Goal: Information Seeking & Learning: Learn about a topic

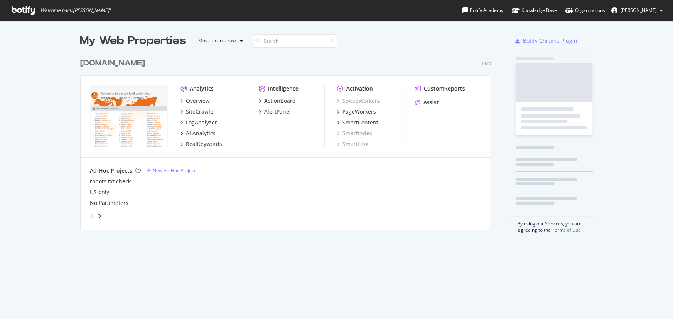
scroll to position [314, 663]
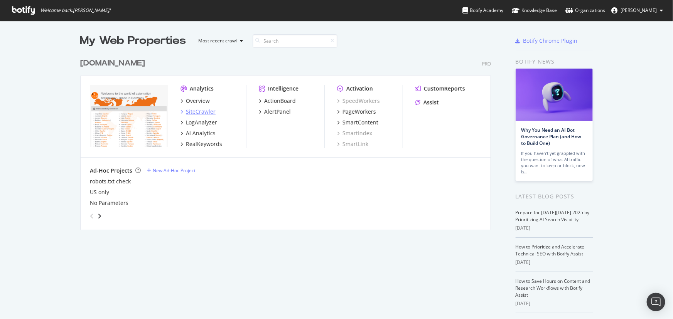
click at [203, 113] on div "SiteCrawler" at bounding box center [201, 112] width 30 height 8
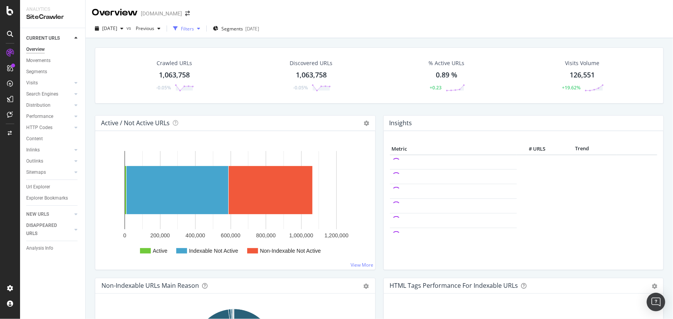
click at [194, 30] on div "Filters" at bounding box center [187, 28] width 13 height 7
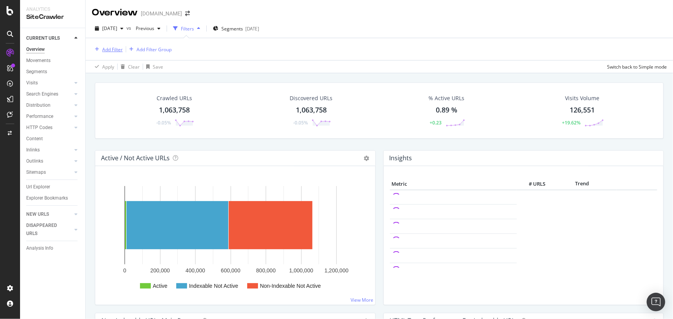
click at [115, 51] on div "Add Filter" at bounding box center [112, 49] width 20 height 7
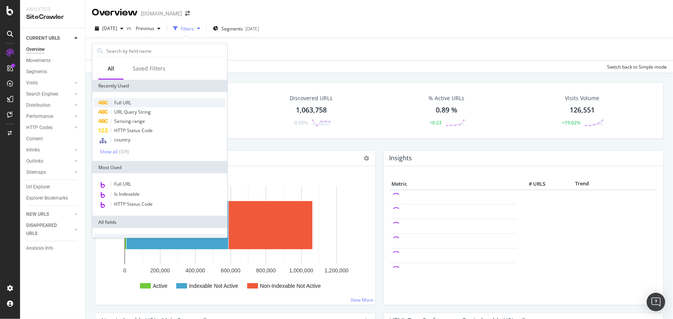
click at [124, 105] on span "Full URL" at bounding box center [122, 103] width 17 height 7
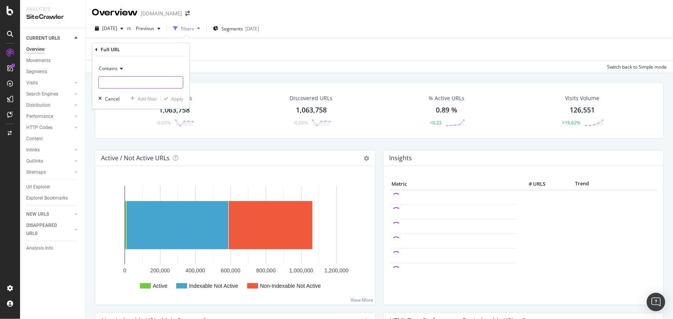
click at [132, 79] on input "text" at bounding box center [141, 82] width 84 height 12
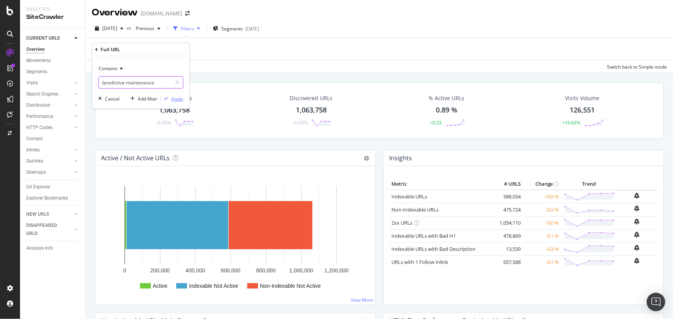
type input "/predictive-maintenance"
click at [174, 99] on div "Apply" at bounding box center [177, 98] width 12 height 7
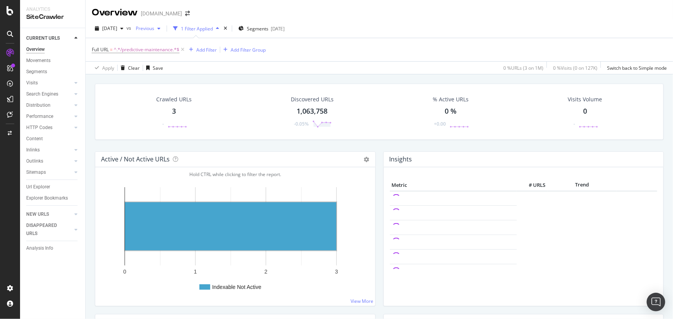
click at [154, 29] on span "Previous" at bounding box center [144, 28] width 22 height 7
click at [191, 78] on div "[DATE] 1.1M URLs" at bounding box center [184, 79] width 69 height 7
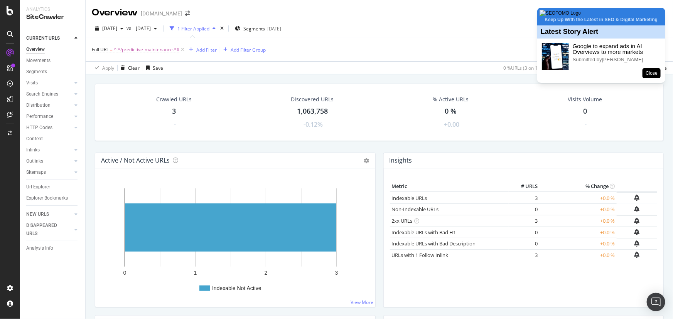
click at [649, 78] on button "Close" at bounding box center [652, 73] width 18 height 10
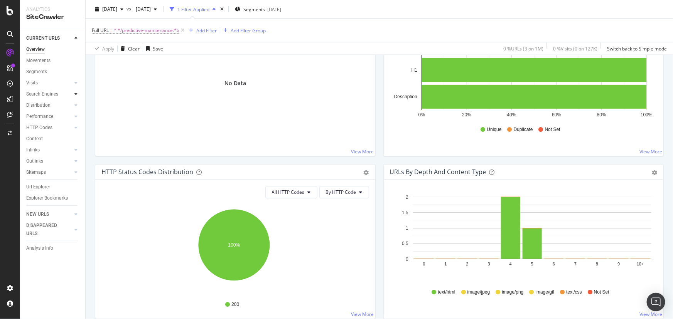
scroll to position [280, 0]
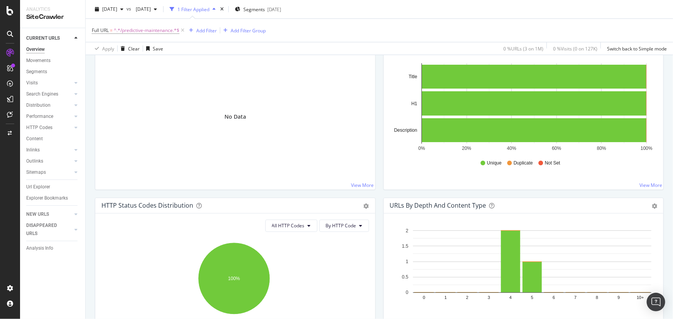
click at [57, 93] on div "Search Engines" at bounding box center [42, 94] width 32 height 8
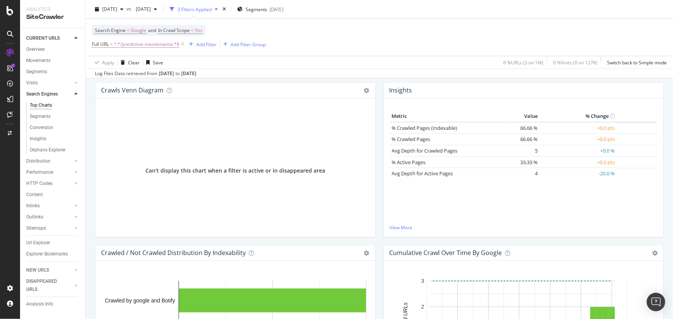
scroll to position [128, 0]
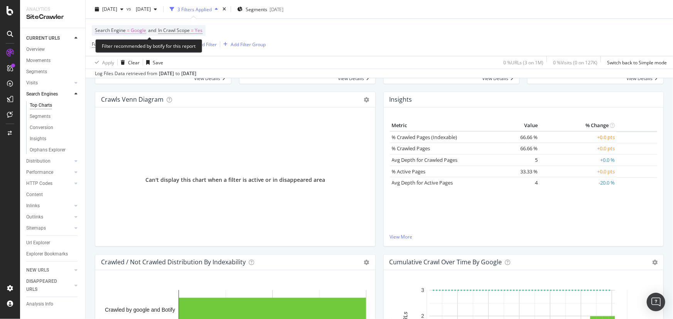
click at [136, 31] on span "Google" at bounding box center [138, 30] width 15 height 11
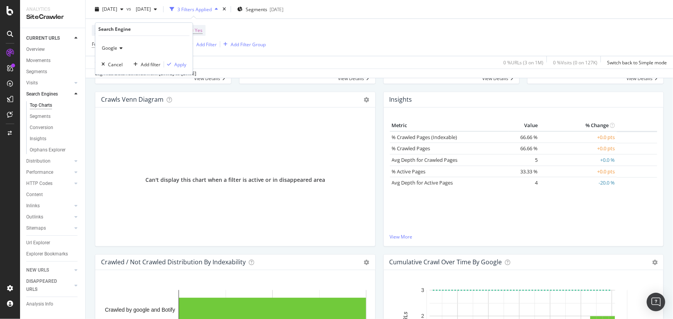
click at [120, 49] on icon at bounding box center [119, 48] width 5 height 5
click at [128, 82] on div "OpenAI" at bounding box center [144, 84] width 83 height 10
click at [177, 66] on div "Apply" at bounding box center [180, 64] width 12 height 7
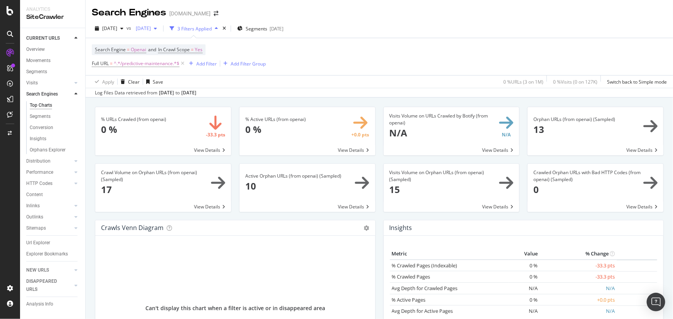
click at [151, 27] on span "[DATE]" at bounding box center [142, 28] width 18 height 7
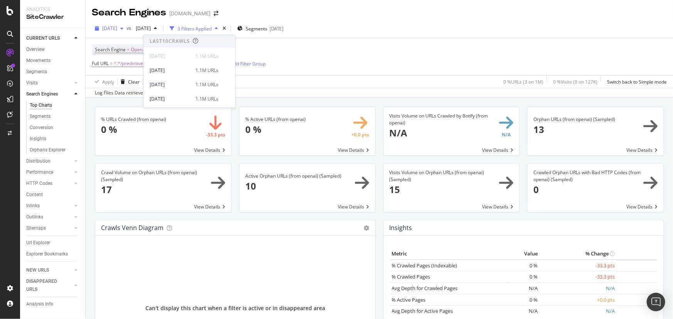
click at [117, 27] on span "[DATE]" at bounding box center [109, 28] width 15 height 7
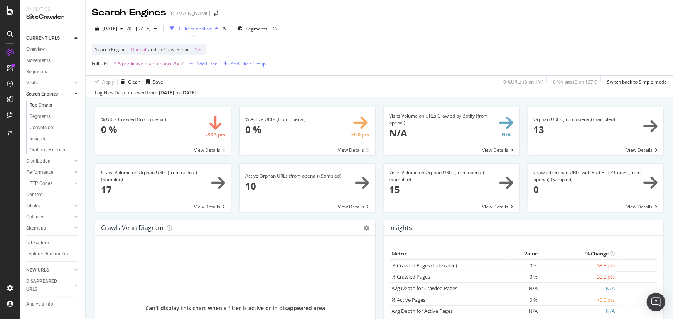
click at [133, 27] on span "vs" at bounding box center [129, 28] width 6 height 7
click at [116, 19] on div "[DATE] vs [DATE] 3 Filters Applied Segments [DATE] Search Engine = Openai and I…" at bounding box center [379, 58] width 587 height 78
click at [115, 29] on span "[DATE]" at bounding box center [109, 28] width 15 height 7
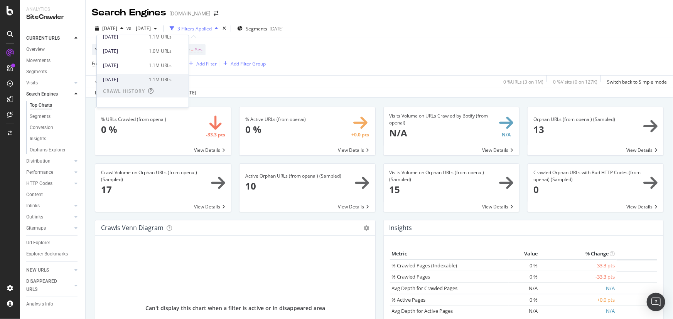
click at [128, 79] on div "[DATE]" at bounding box center [123, 79] width 41 height 7
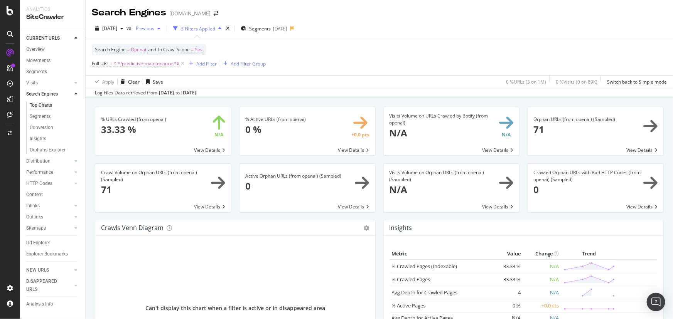
click at [154, 27] on span "Previous" at bounding box center [144, 28] width 22 height 7
click at [396, 15] on div "Search Engines [DOMAIN_NAME]" at bounding box center [379, 9] width 587 height 19
click at [196, 148] on span at bounding box center [163, 131] width 136 height 48
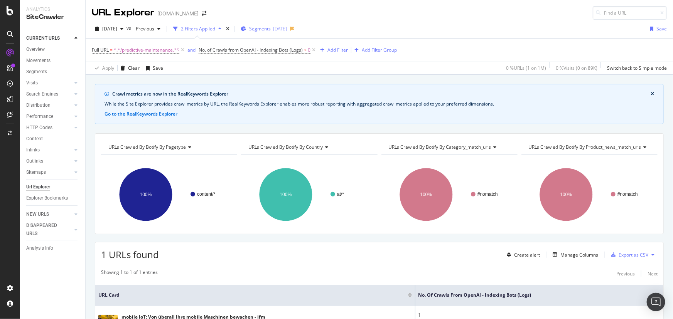
click at [271, 31] on span "Segments" at bounding box center [260, 28] width 22 height 7
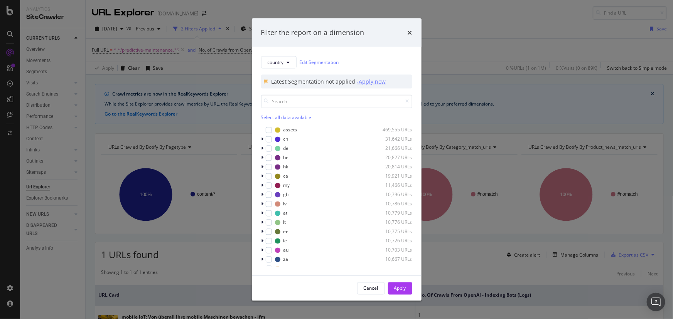
click at [369, 81] on div "- Apply now" at bounding box center [371, 82] width 29 height 8
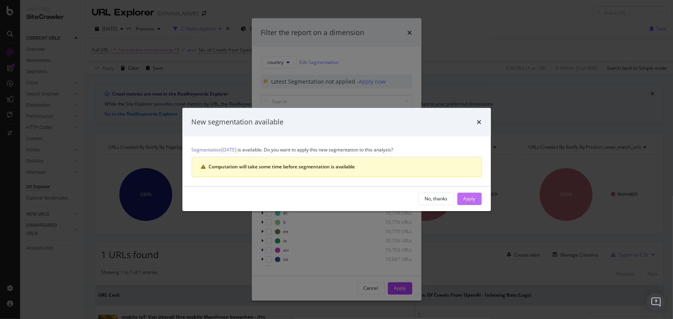
click at [472, 197] on div "Apply" at bounding box center [470, 199] width 12 height 7
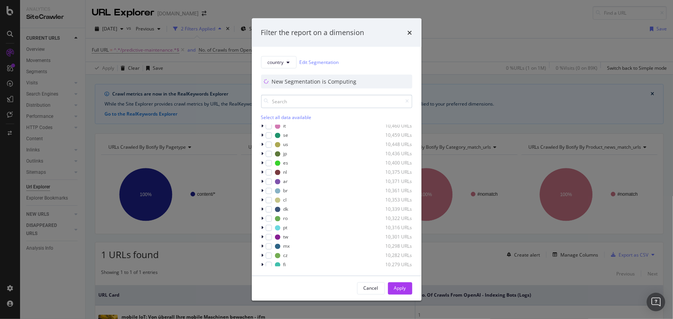
scroll to position [140, 0]
click at [278, 105] on input "modal" at bounding box center [336, 100] width 151 height 13
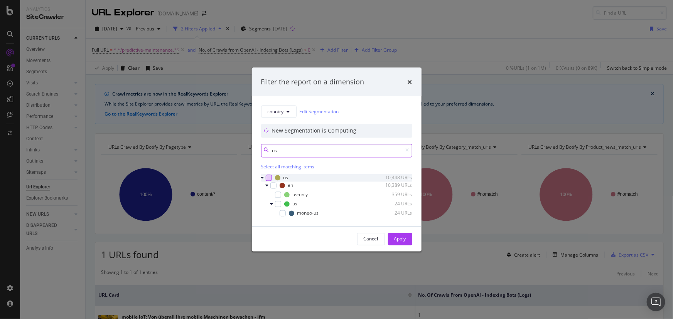
type input "us"
click at [266, 178] on div "modal" at bounding box center [269, 178] width 6 height 6
click at [405, 241] on div "Apply" at bounding box center [400, 239] width 12 height 7
